Goal: Task Accomplishment & Management: Manage account settings

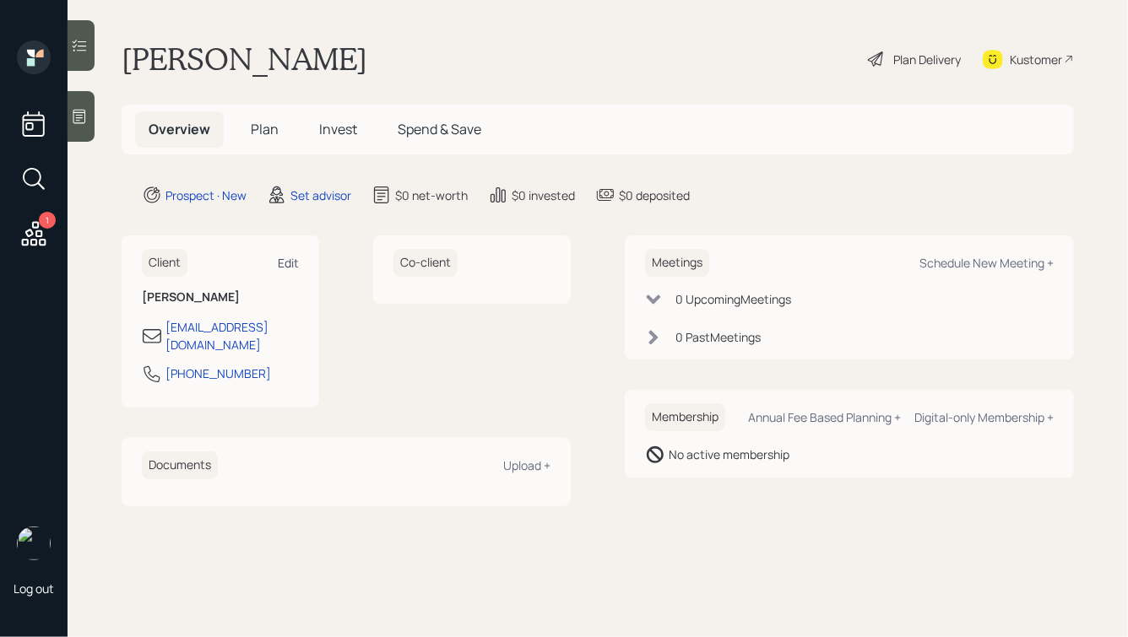
click at [287, 266] on div "Edit" at bounding box center [288, 263] width 21 height 16
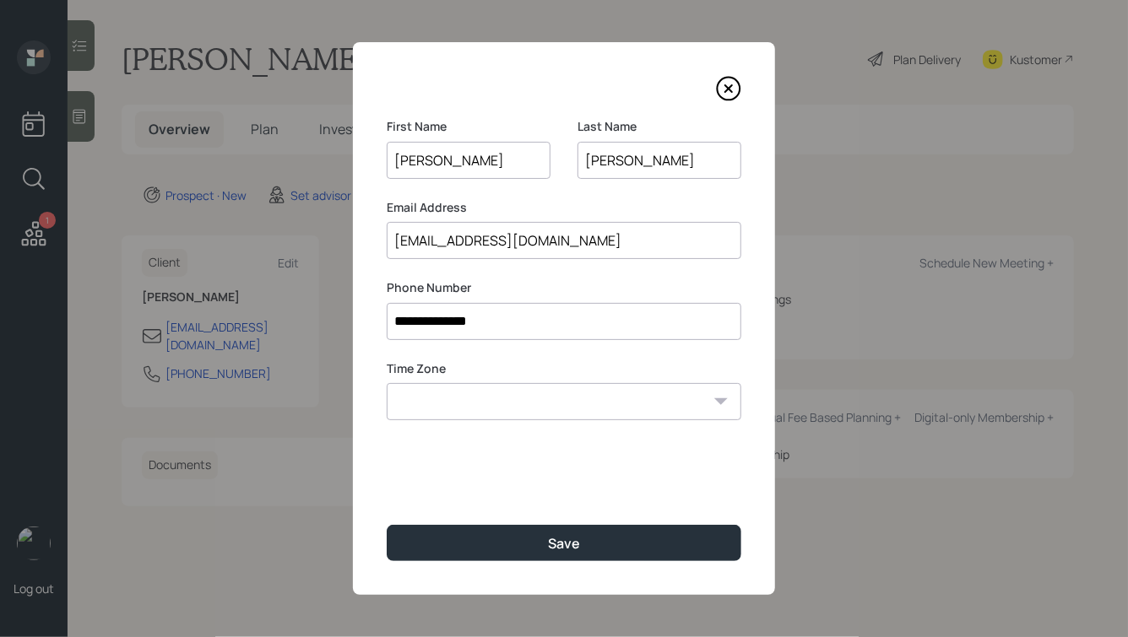
click at [588, 247] on input "[EMAIL_ADDRESS][DOMAIN_NAME]" at bounding box center [564, 240] width 355 height 37
paste input "[EMAIL_ADDRESS][DOMAIN_NAME]"
click at [469, 236] on input "[EMAIL_ADDRESS][DOMAIN_NAME]" at bounding box center [564, 240] width 355 height 37
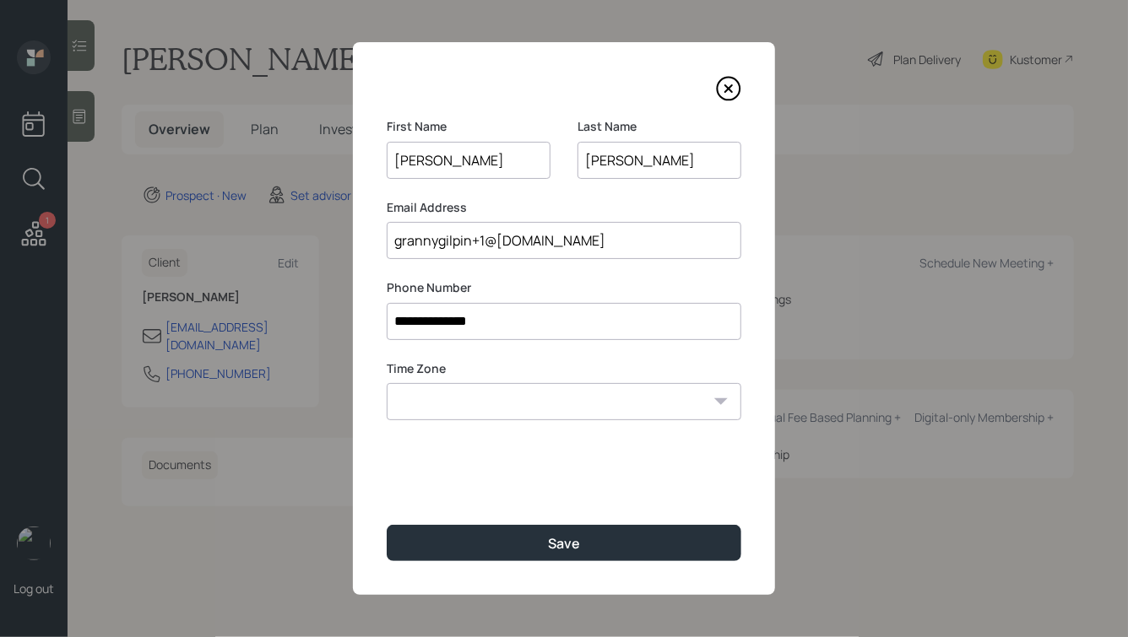
type input "grannygilpin+1@[DOMAIN_NAME]"
click at [469, 457] on div "**********" at bounding box center [564, 318] width 422 height 553
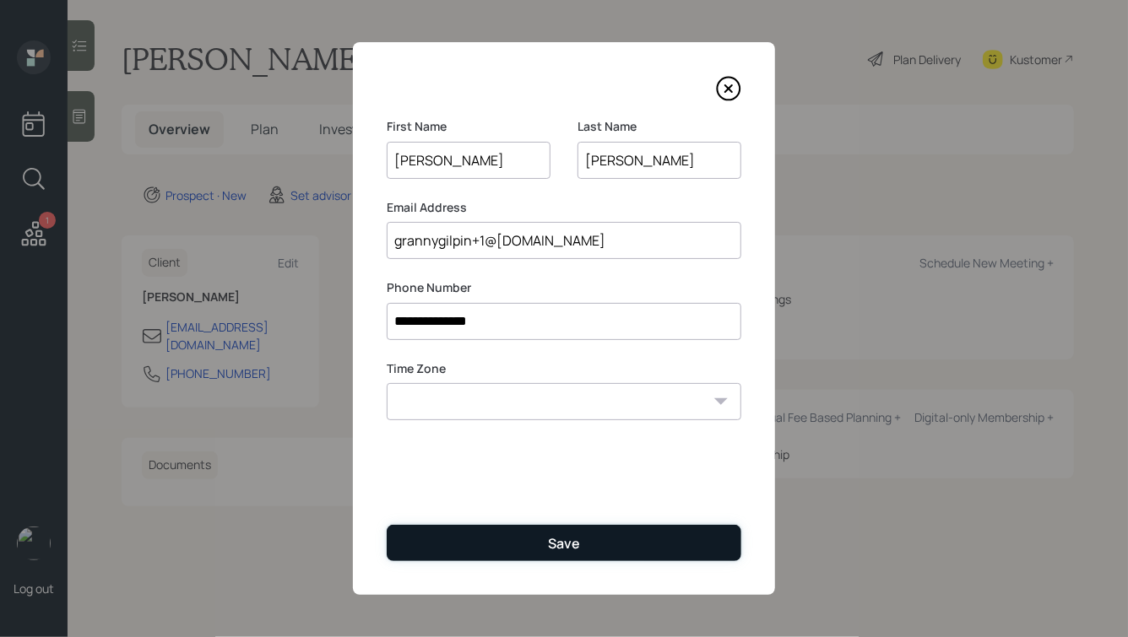
click at [605, 556] on button "Save" at bounding box center [564, 543] width 355 height 36
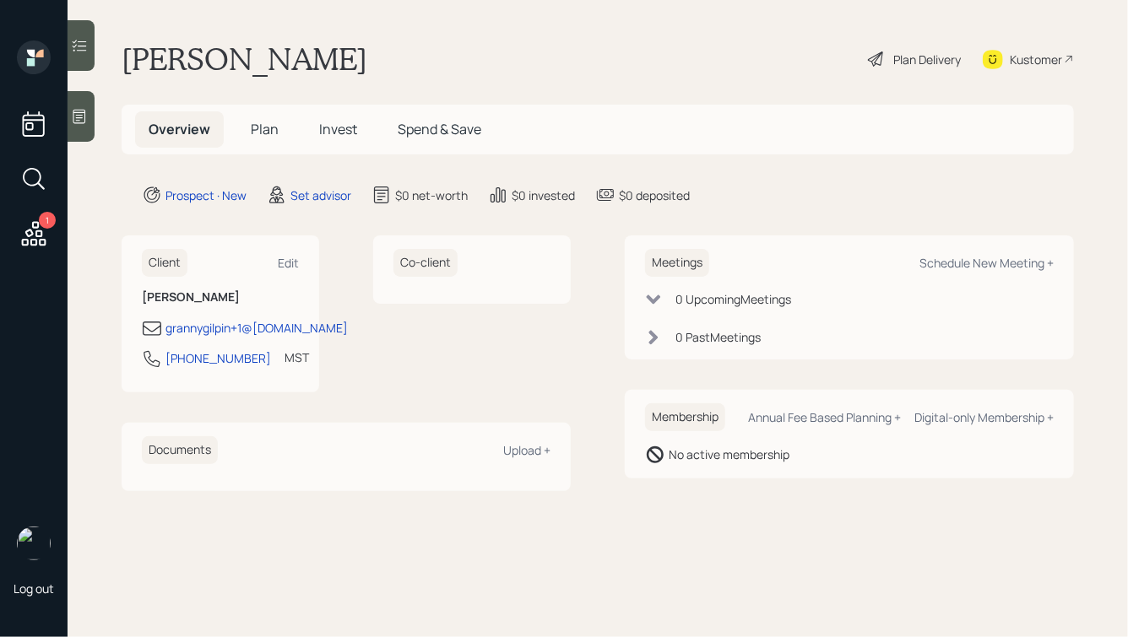
click at [455, 334] on div "Co-client" at bounding box center [472, 314] width 198 height 157
